Goal: Check status: Check status

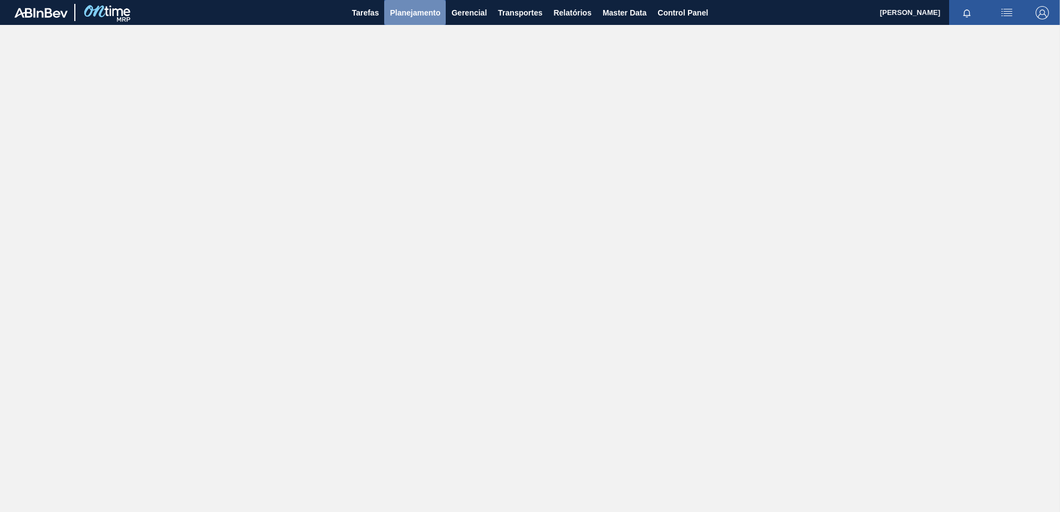
click at [438, 3] on button "Planejamento" at bounding box center [415, 12] width 62 height 25
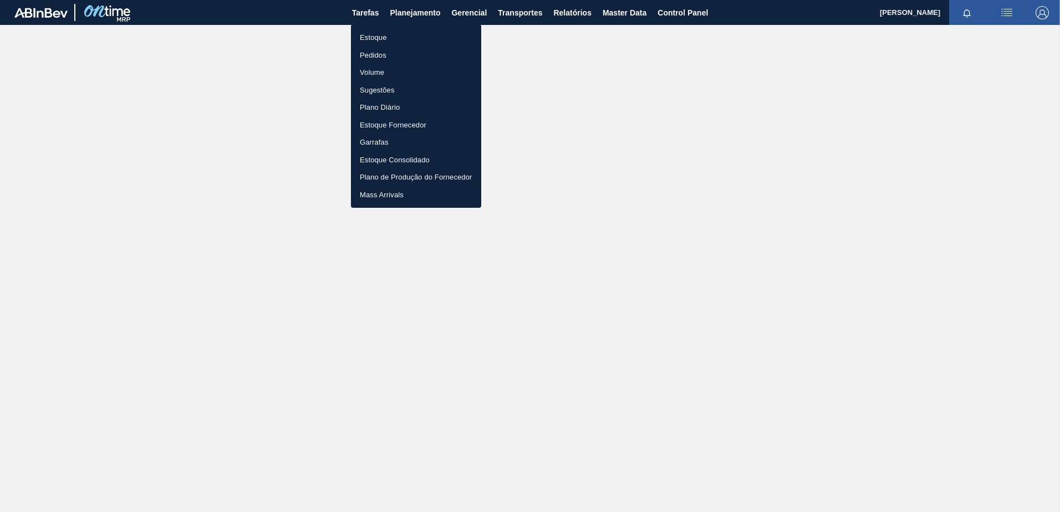
click at [395, 39] on li "Estoque" at bounding box center [416, 38] width 130 height 18
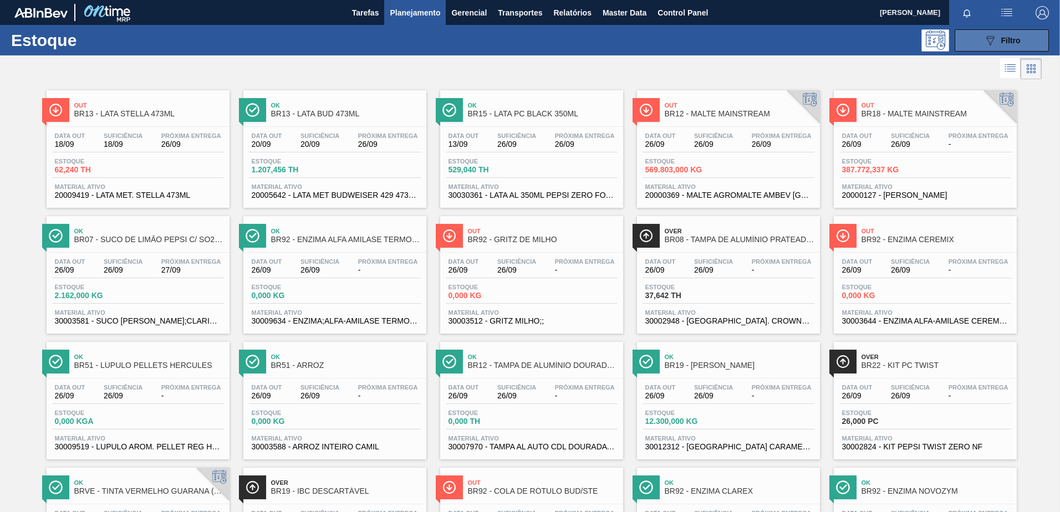
click at [981, 43] on button "089F7B8B-B2A5-4AFE-B5C0-19BA573D28AC Filtro" at bounding box center [1002, 40] width 94 height 22
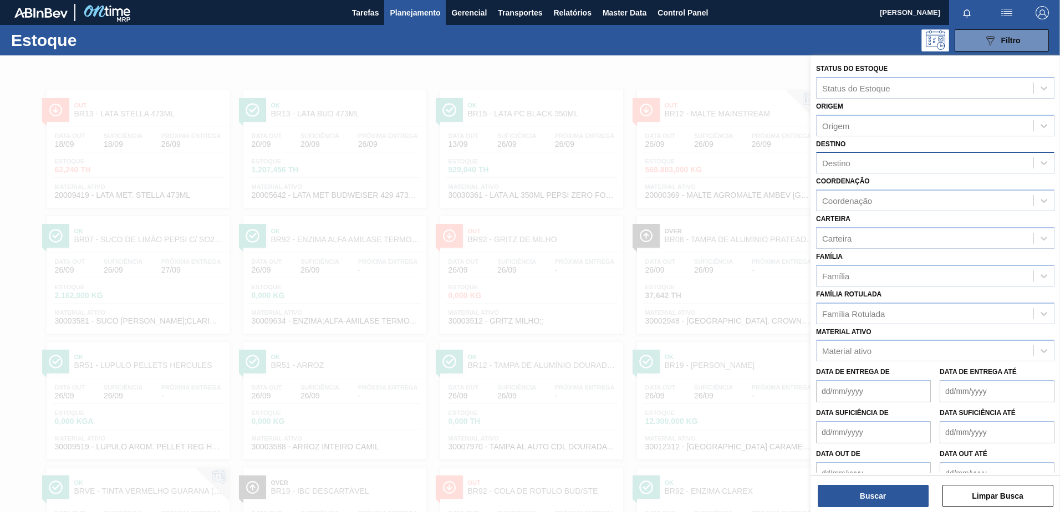
click at [878, 167] on div "Destino" at bounding box center [925, 163] width 217 height 16
click at [869, 136] on div "Status do Estoque Status do Estoque Origem Origem Destino Destino Coordenação C…" at bounding box center [936, 272] width 250 height 435
drag, startPoint x: 869, startPoint y: 136, endPoint x: 872, endPoint y: 129, distance: 7.7
click at [872, 129] on div "Origem" at bounding box center [925, 126] width 217 height 16
click at [878, 104] on div "Origem Origem" at bounding box center [935, 118] width 238 height 38
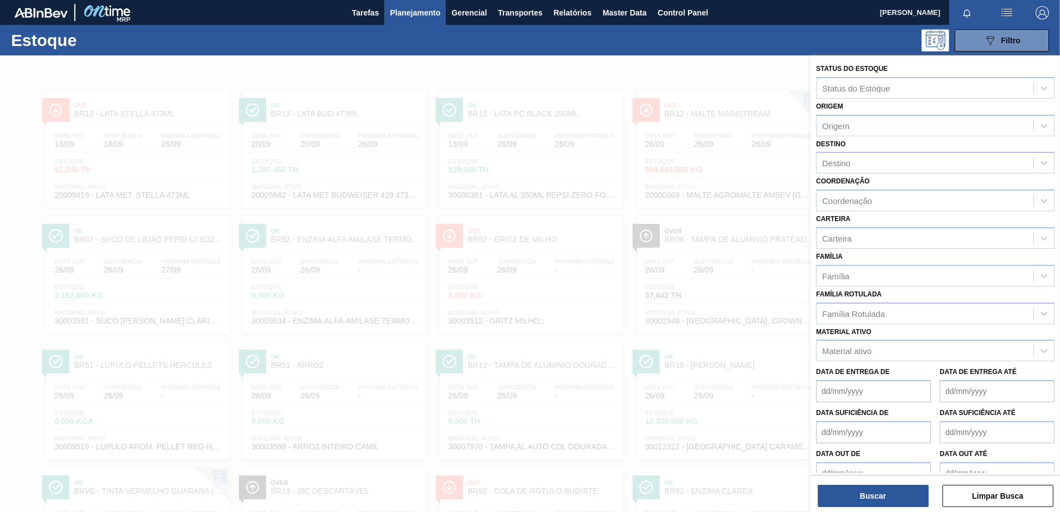
click at [854, 179] on label "Coordenação" at bounding box center [843, 181] width 54 height 8
click at [824, 196] on input "Coordenação" at bounding box center [822, 200] width 1 height 9
click at [862, 153] on div "Destino" at bounding box center [935, 163] width 238 height 22
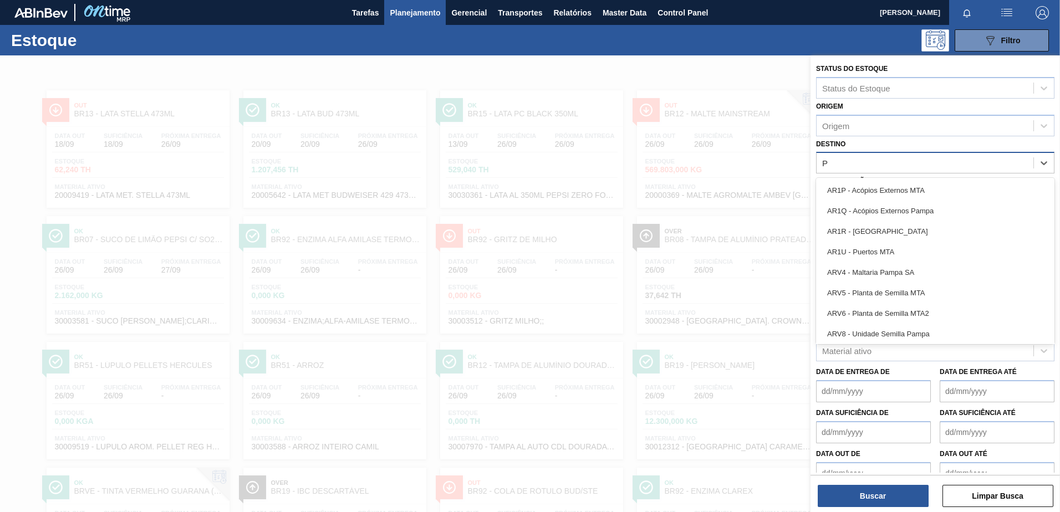
type input "PY"
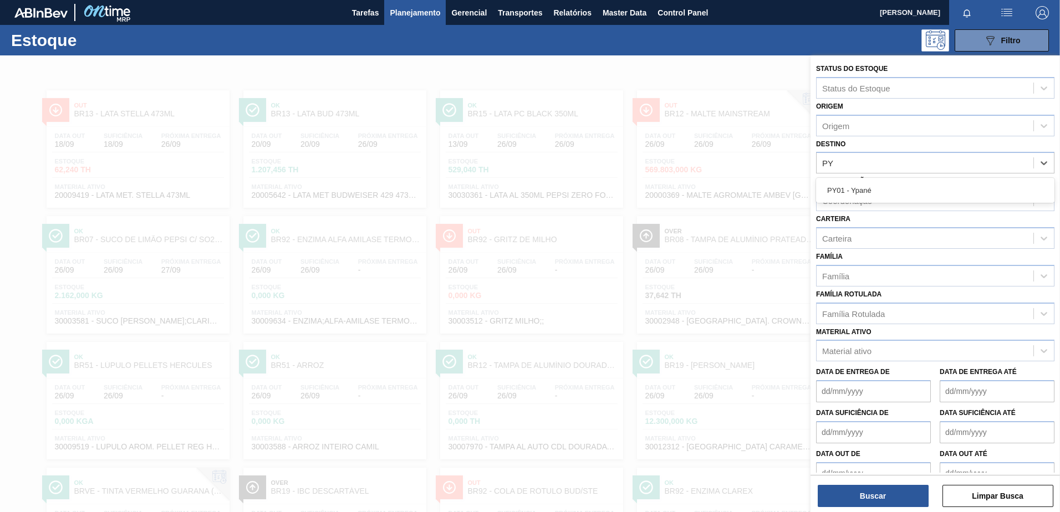
click at [871, 190] on div "PY01 - Ypané" at bounding box center [935, 190] width 238 height 21
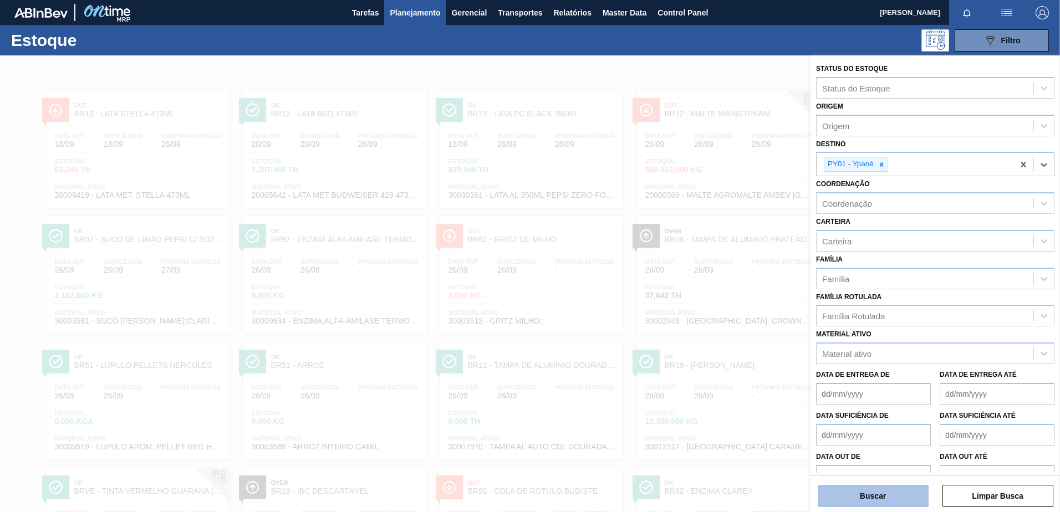
click at [871, 490] on button "Buscar" at bounding box center [873, 496] width 111 height 22
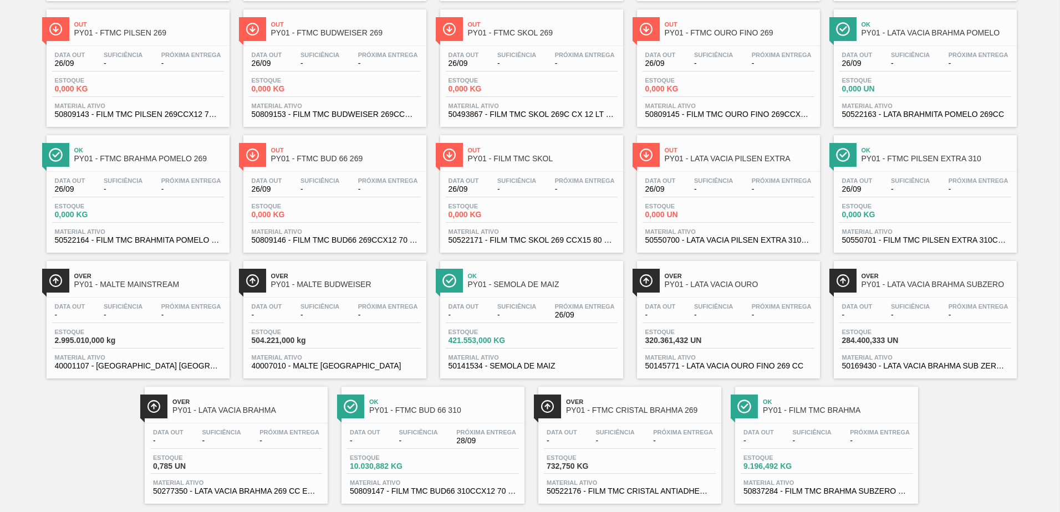
scroll to position [352, 0]
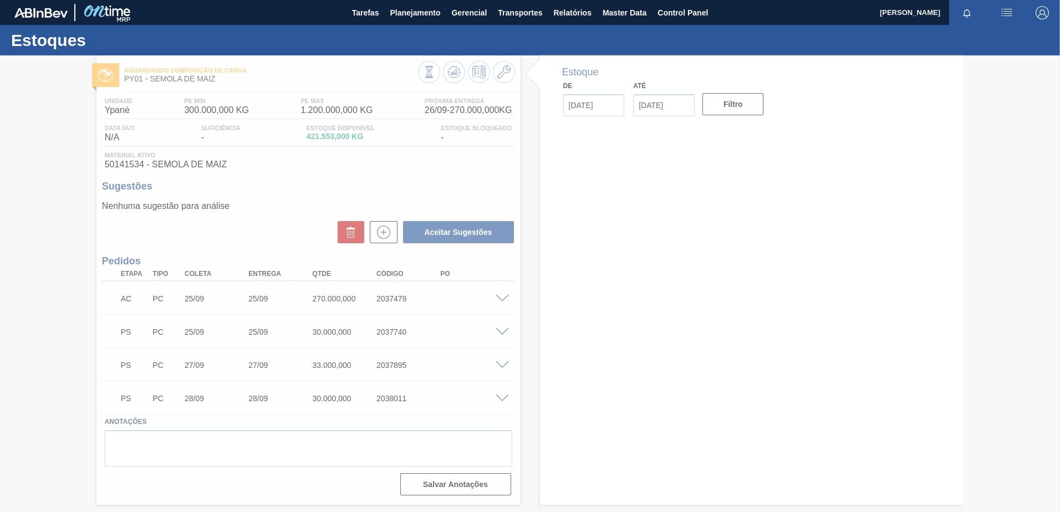
type input "[DATE]"
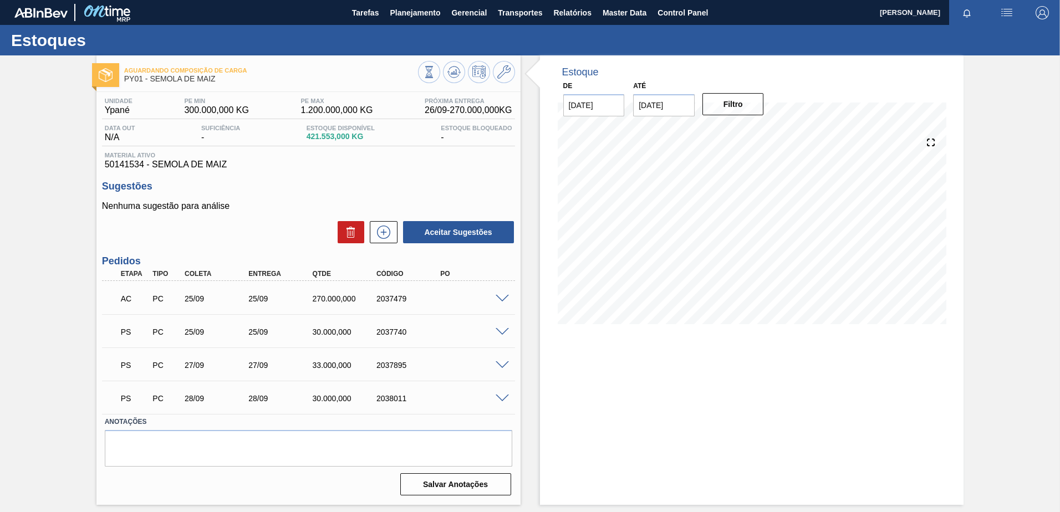
click at [503, 330] on span at bounding box center [502, 332] width 13 height 8
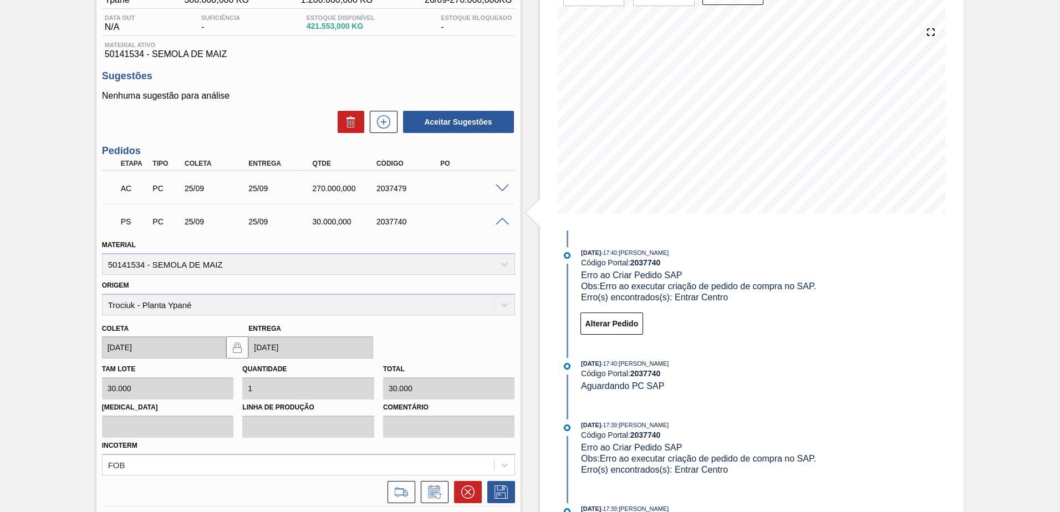
scroll to position [111, 0]
click at [500, 216] on div at bounding box center [504, 220] width 22 height 8
click at [499, 224] on span at bounding box center [502, 221] width 13 height 8
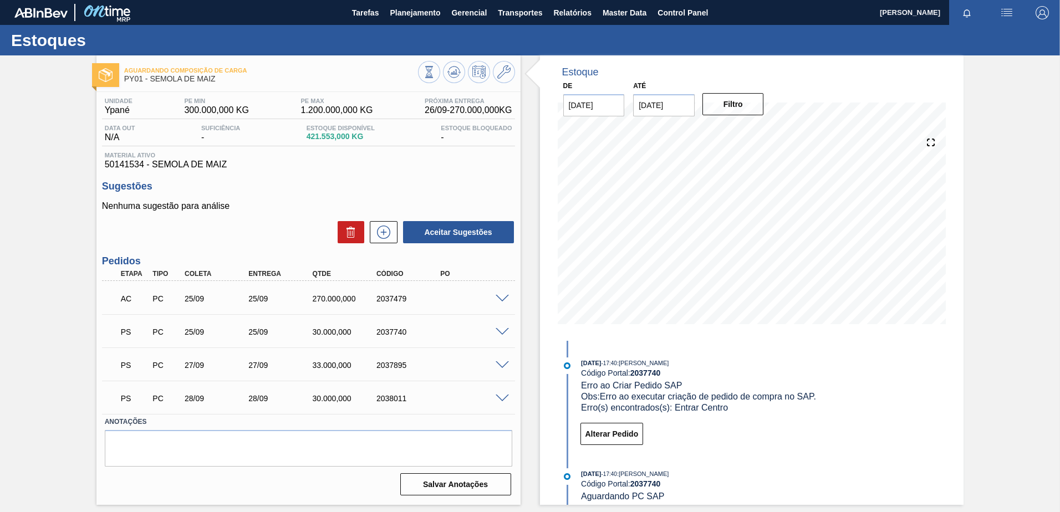
scroll to position [0, 0]
click at [504, 364] on span at bounding box center [502, 366] width 13 height 8
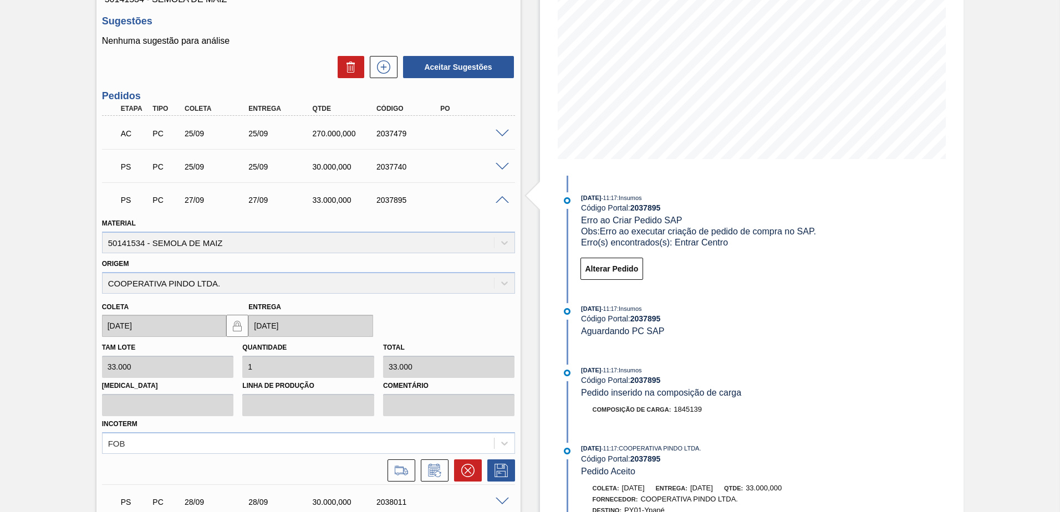
scroll to position [166, 0]
